Goal: Check status: Check status

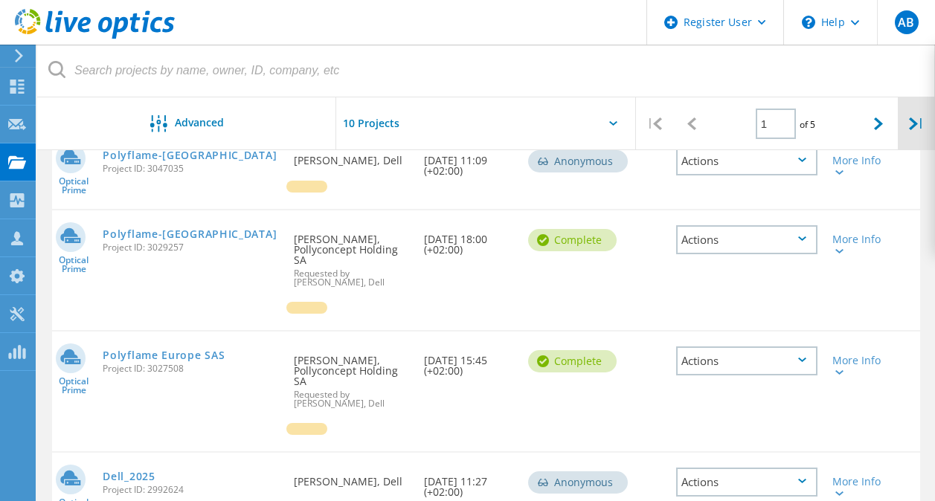
scroll to position [194, 0]
click at [880, 131] on div at bounding box center [878, 123] width 37 height 53
type input "2"
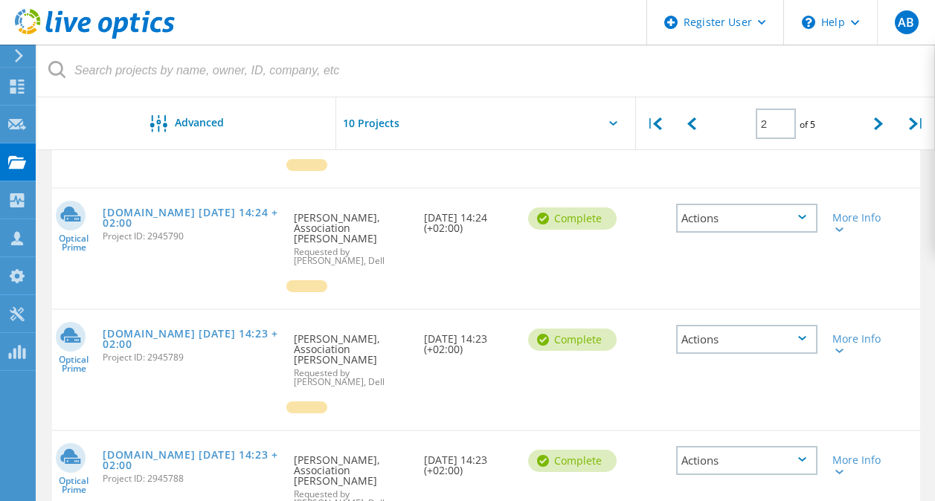
scroll to position [967, 0]
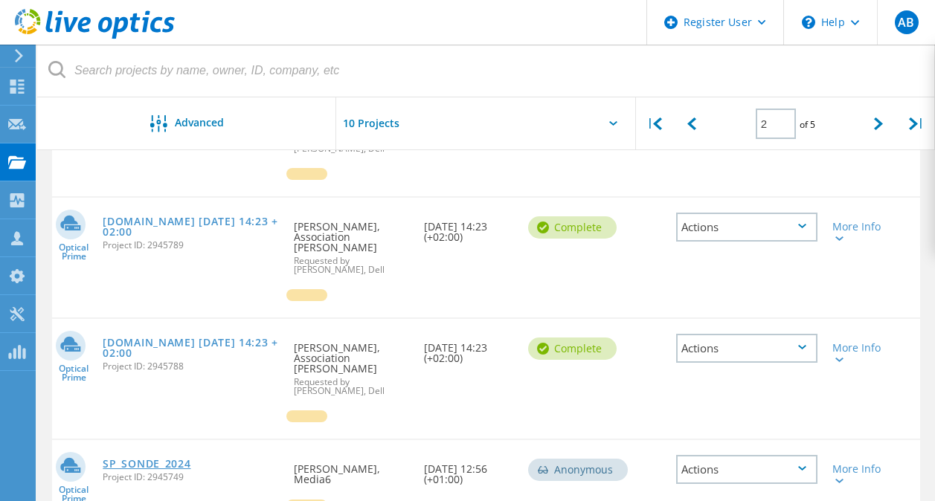
click at [138, 459] on link "SP_SONDE_2024" at bounding box center [147, 464] width 88 height 10
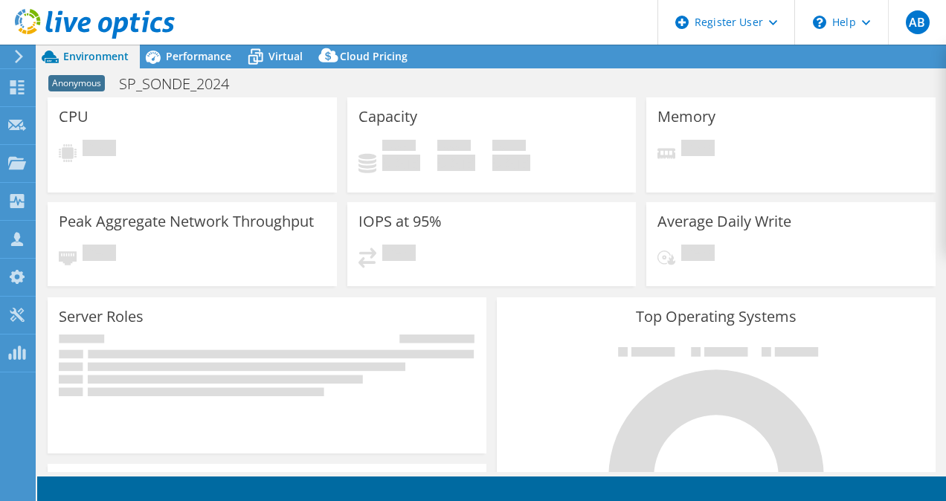
select select "USD"
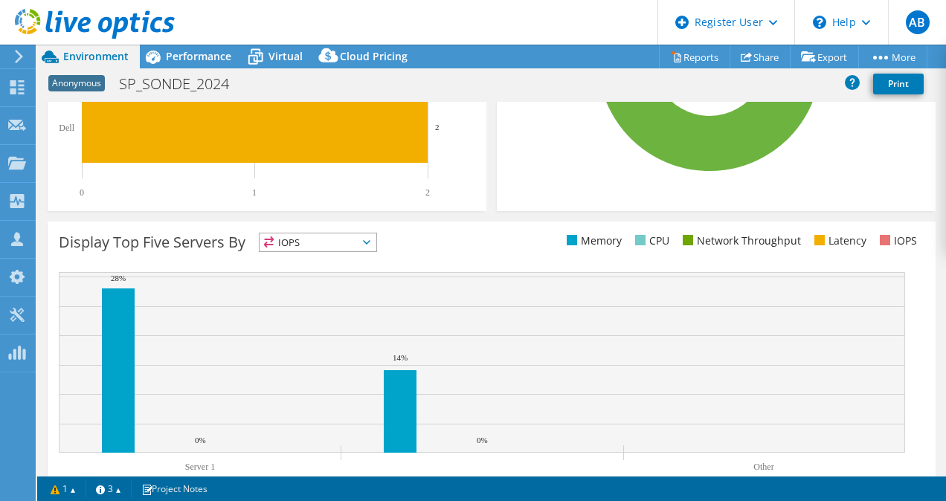
scroll to position [533, 0]
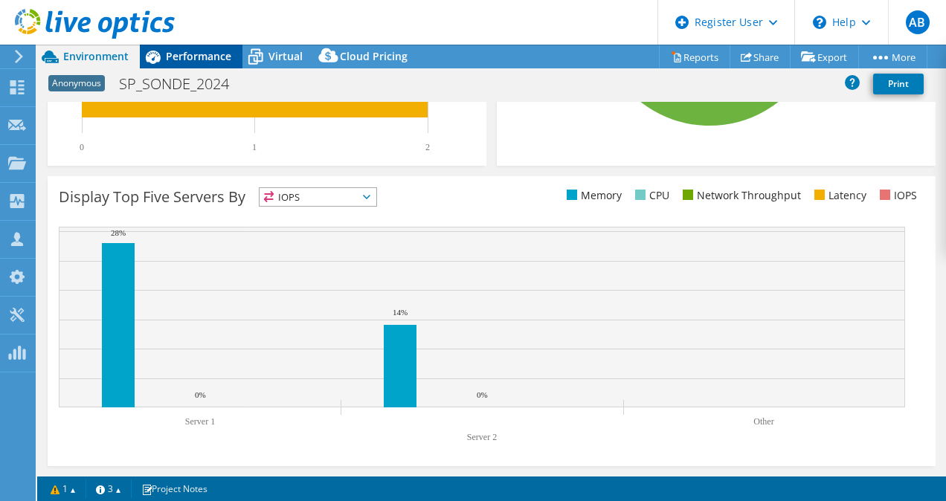
click at [218, 59] on span "Performance" at bounding box center [198, 56] width 65 height 14
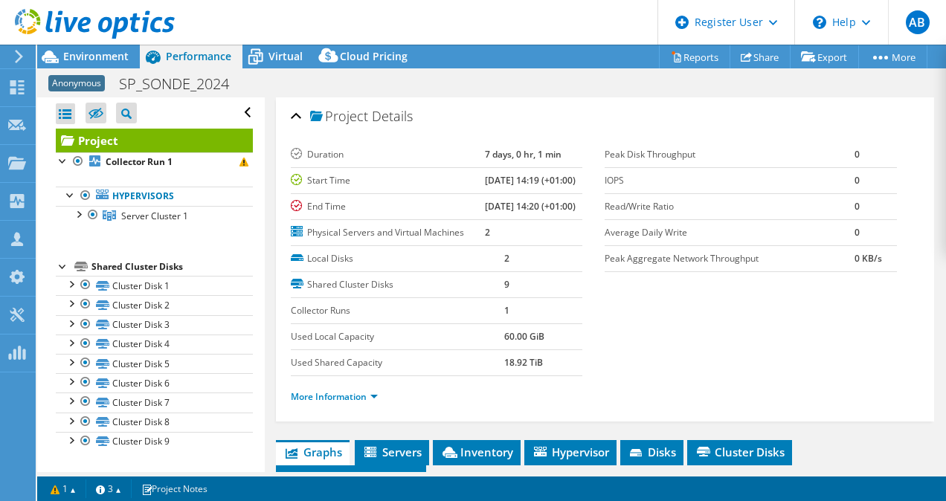
scroll to position [0, 0]
click at [106, 59] on span "Environment" at bounding box center [95, 56] width 65 height 14
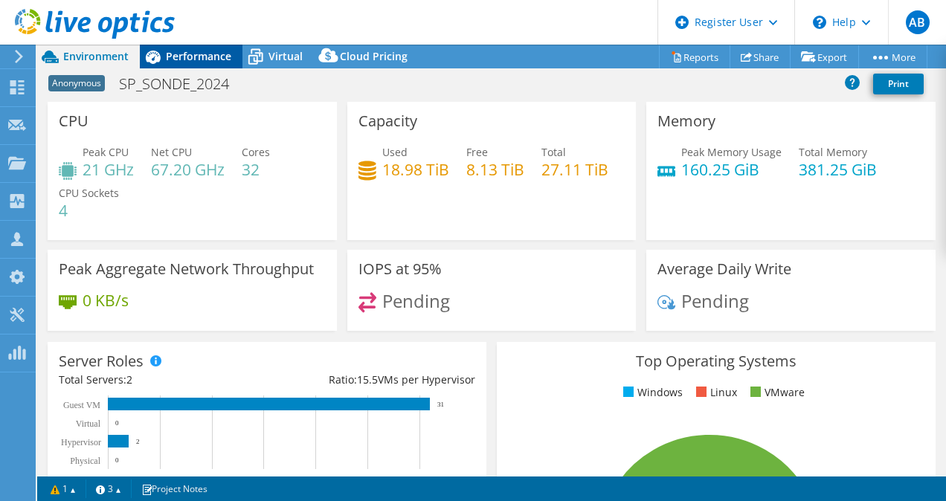
click at [241, 54] on div "Performance" at bounding box center [191, 57] width 103 height 24
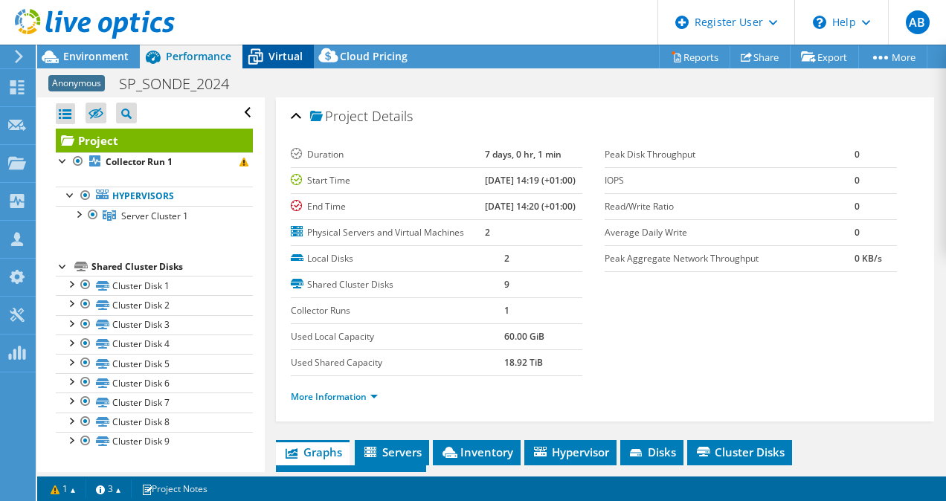
click at [274, 60] on span "Virtual" at bounding box center [286, 56] width 34 height 14
